Goal: Find specific page/section: Find specific page/section

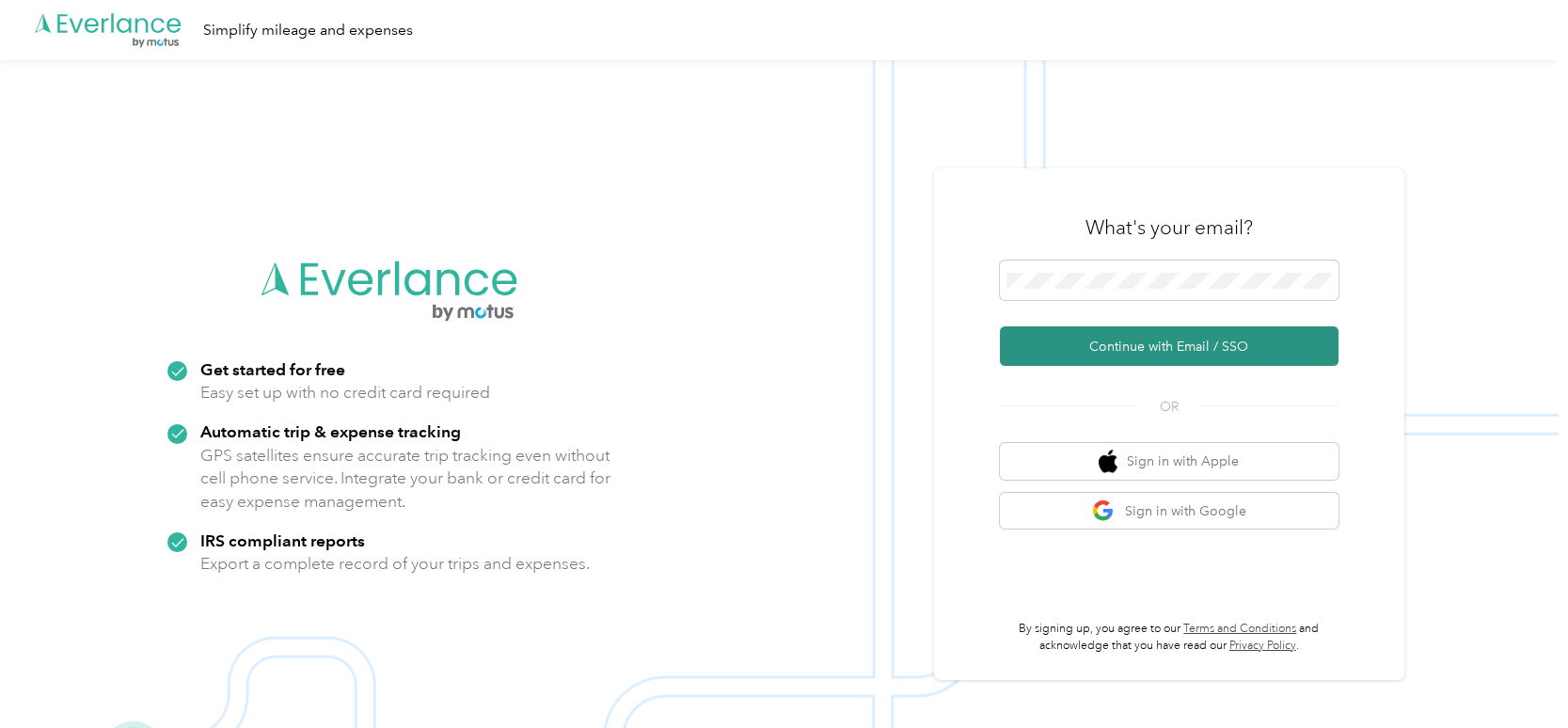
click at [1185, 343] on button "Continue with Email / SSO" at bounding box center [1169, 346] width 338 height 39
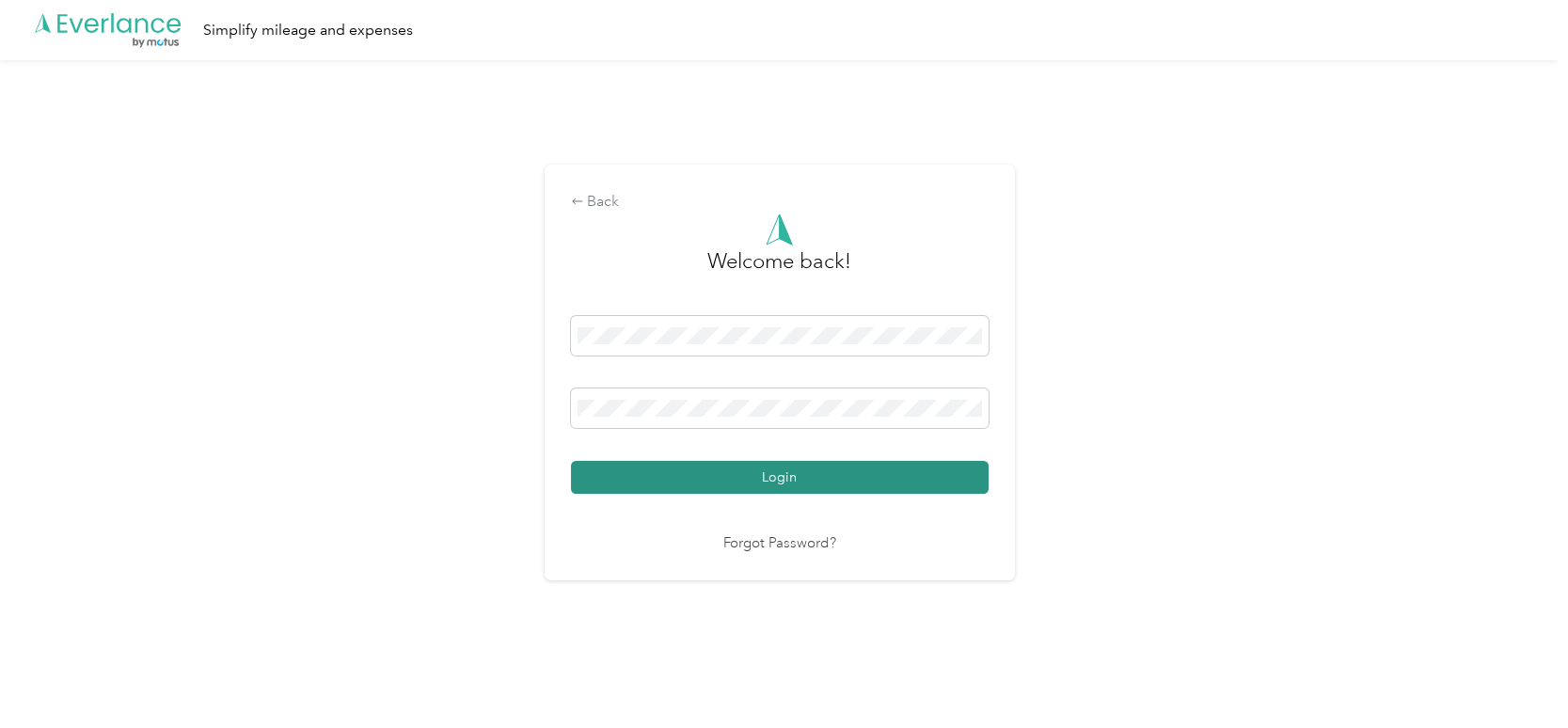
click at [863, 472] on button "Login" at bounding box center [779, 476] width 417 height 33
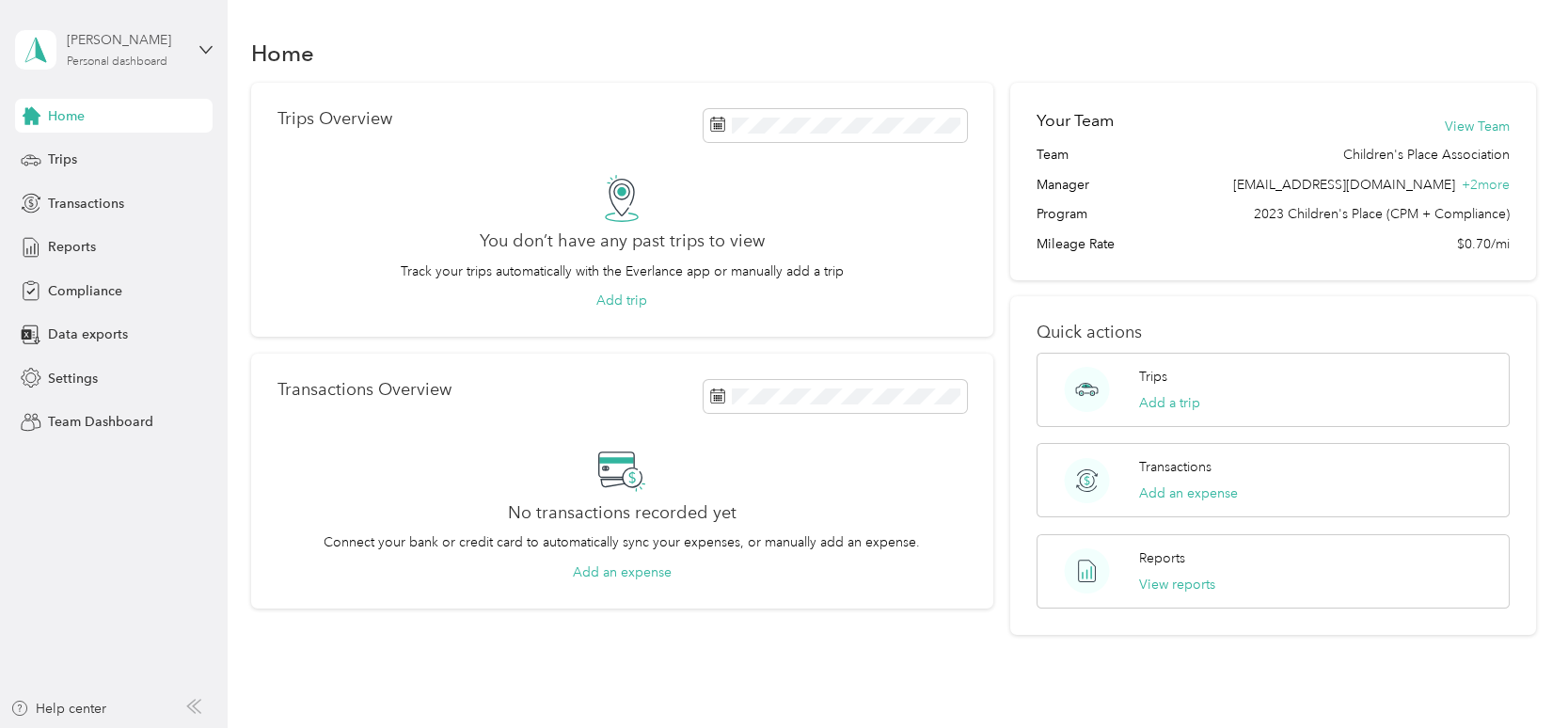
click at [139, 63] on div "Personal dashboard" at bounding box center [117, 61] width 101 height 11
click at [79, 146] on div "Team dashboard" at bounding box center [82, 154] width 101 height 20
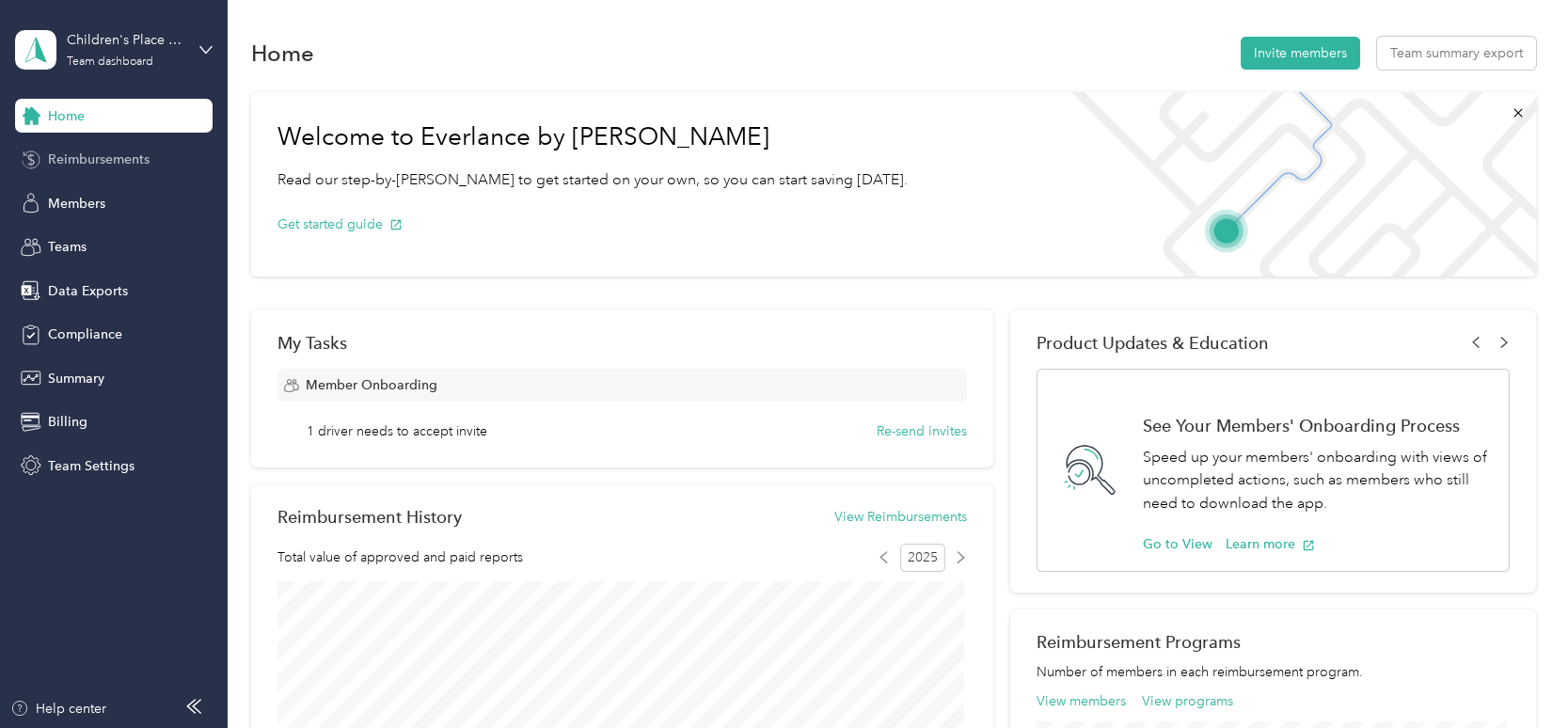
click at [132, 168] on span "Reimbursements" at bounding box center [99, 160] width 102 height 20
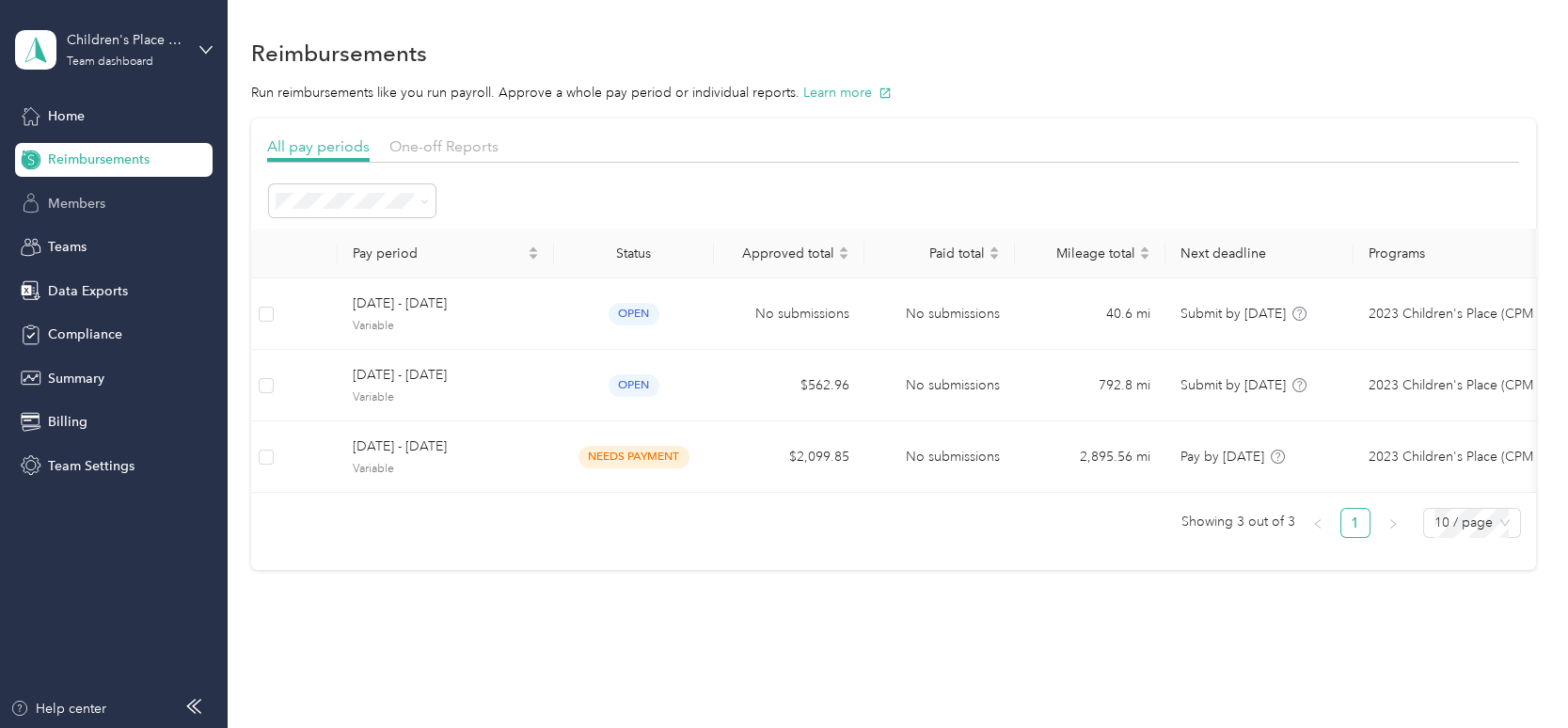
click at [96, 213] on span "Members" at bounding box center [77, 203] width 57 height 20
